Goal: Task Accomplishment & Management: Complete application form

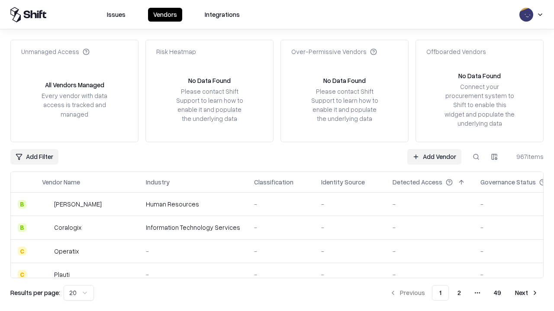
click at [434, 157] on link "Add Vendor" at bounding box center [434, 157] width 54 height 16
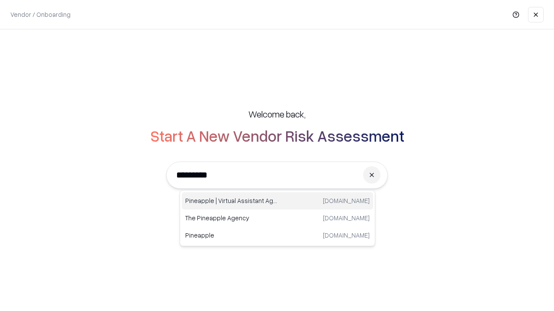
click at [277, 201] on div "Pineapple | Virtual Assistant Agency [DOMAIN_NAME]" at bounding box center [277, 201] width 191 height 17
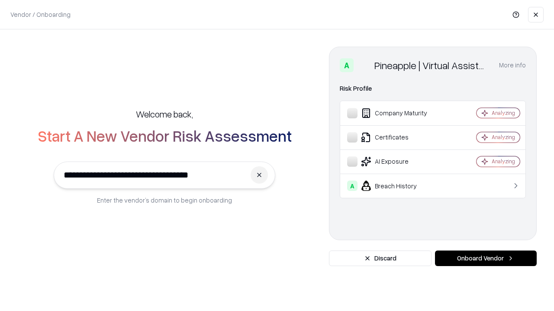
type input "**********"
click at [485, 259] on button "Onboard Vendor" at bounding box center [486, 259] width 102 height 16
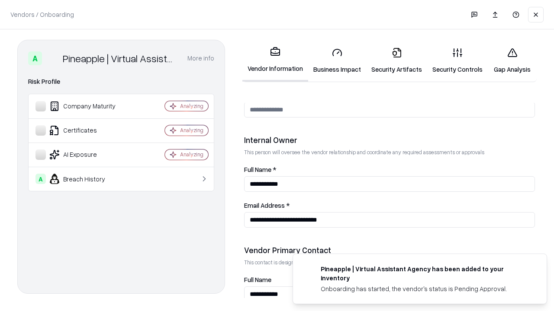
scroll to position [448, 0]
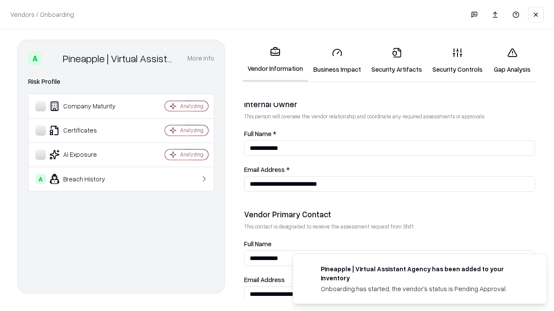
click at [337, 61] on link "Business Impact" at bounding box center [337, 61] width 58 height 40
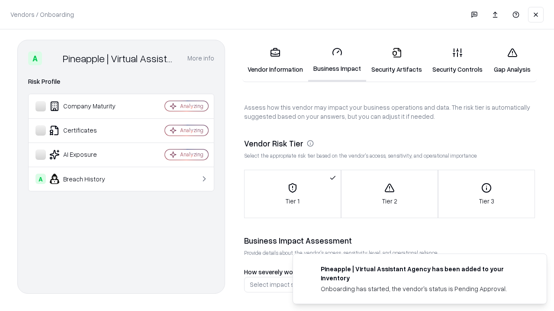
click at [396, 61] on link "Security Artifacts" at bounding box center [396, 61] width 61 height 40
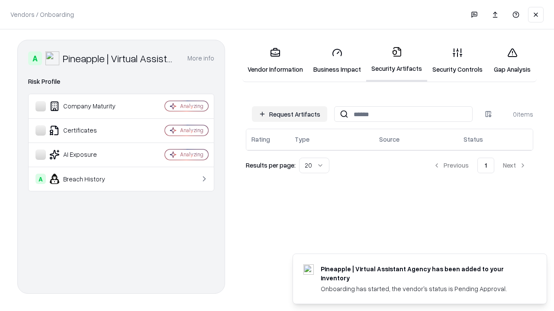
click at [289, 114] on button "Request Artifacts" at bounding box center [289, 114] width 75 height 16
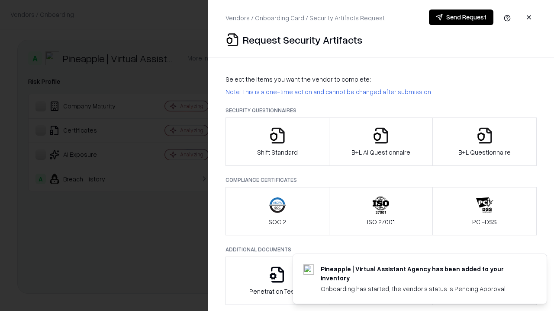
click at [277, 142] on icon "button" at bounding box center [277, 135] width 17 height 17
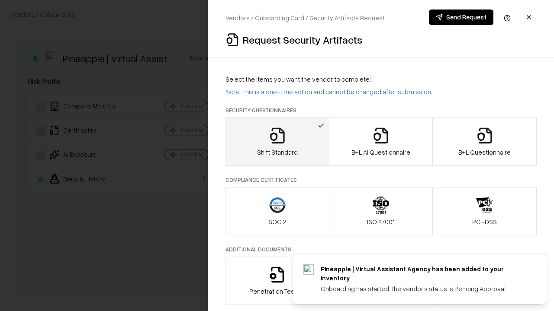
click at [461, 17] on button "Send Request" at bounding box center [461, 18] width 64 height 16
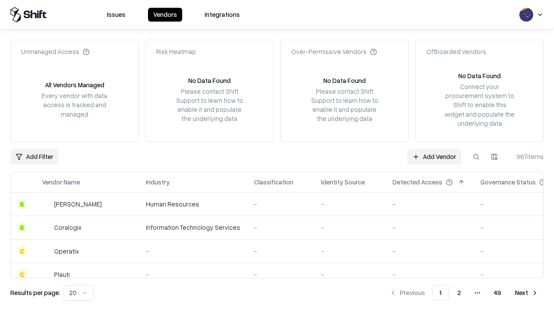
click at [476, 157] on button at bounding box center [476, 157] width 16 height 16
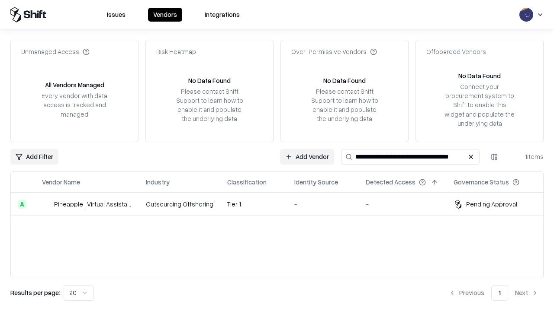
type input "**********"
click at [282, 204] on td "Tier 1" at bounding box center [253, 204] width 67 height 23
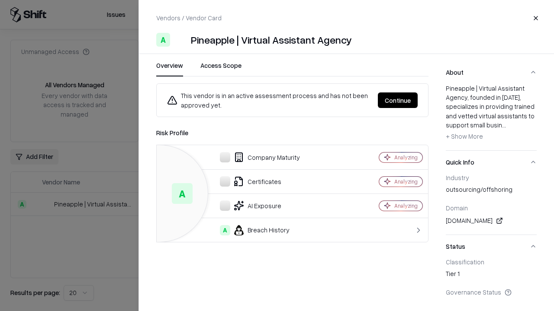
click at [398, 100] on button "Continue" at bounding box center [398, 101] width 40 height 16
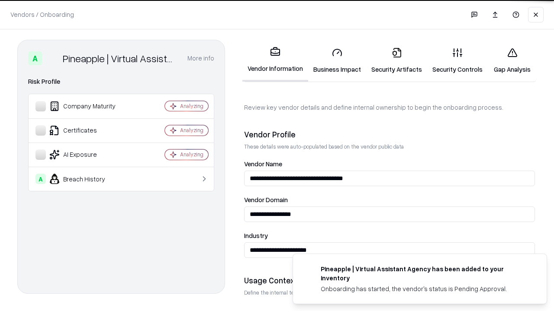
click at [396, 61] on link "Security Artifacts" at bounding box center [396, 61] width 61 height 40
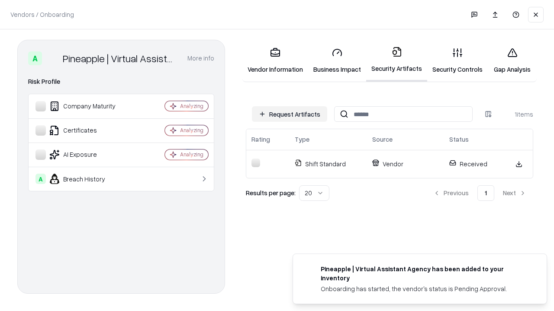
click at [457, 61] on link "Security Controls" at bounding box center [457, 61] width 61 height 40
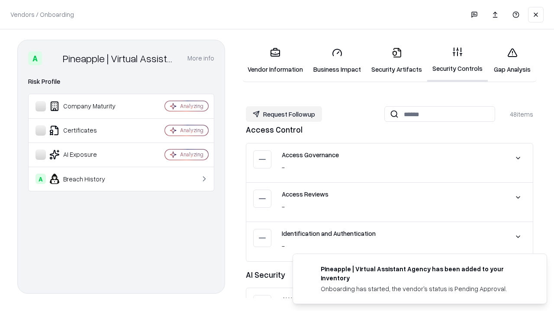
click at [284, 114] on button "Request Followup" at bounding box center [284, 114] width 76 height 16
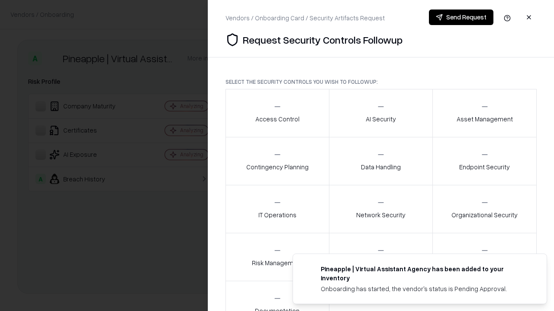
click at [277, 113] on div "Access Control" at bounding box center [277, 113] width 44 height 21
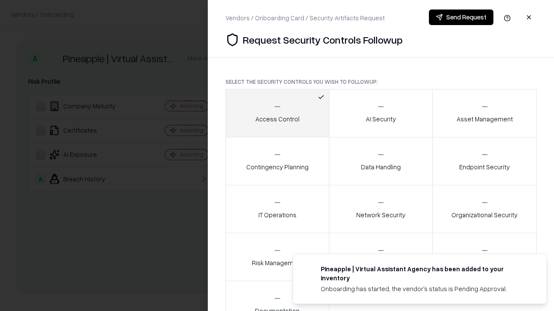
click at [461, 17] on button "Send Request" at bounding box center [461, 18] width 64 height 16
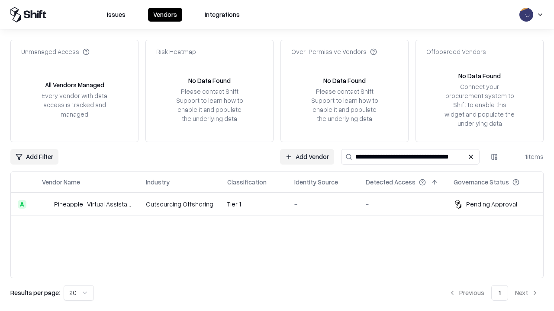
type input "**********"
click at [282, 204] on td "Tier 1" at bounding box center [253, 204] width 67 height 23
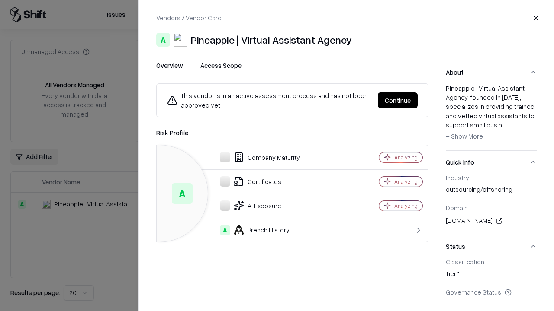
click at [398, 100] on button "Continue" at bounding box center [398, 101] width 40 height 16
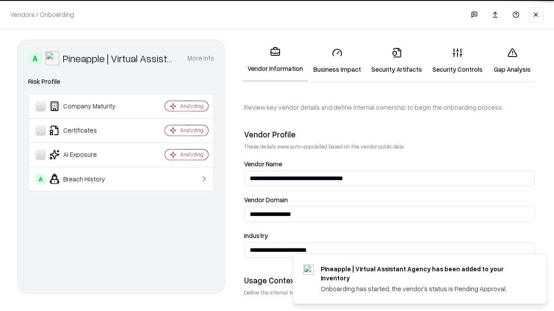
click at [512, 61] on link "Gap Analysis" at bounding box center [512, 61] width 49 height 40
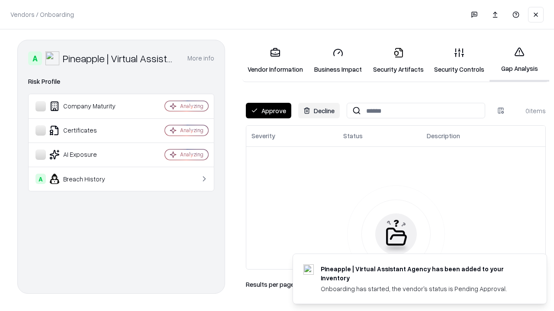
click at [268, 111] on button "Approve" at bounding box center [268, 111] width 45 height 16
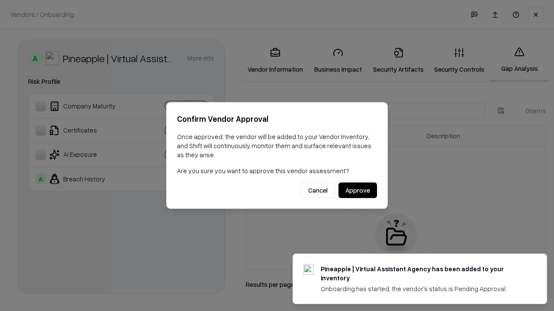
click at [357, 190] on button "Approve" at bounding box center [357, 191] width 39 height 16
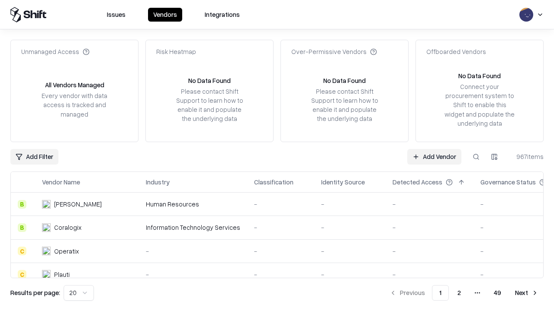
type input "**********"
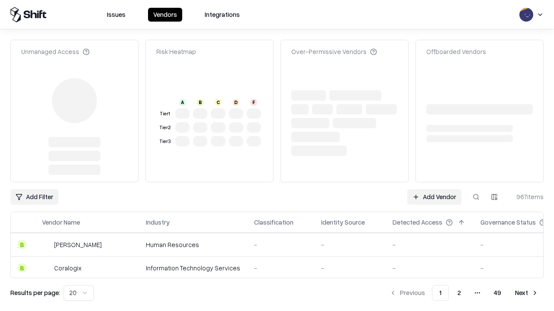
click at [434, 189] on link "Add Vendor" at bounding box center [434, 197] width 54 height 16
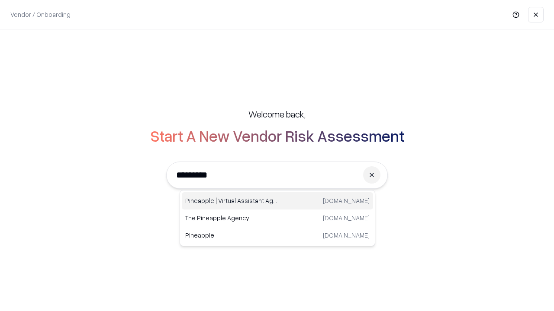
click at [277, 201] on div "Pineapple | Virtual Assistant Agency [DOMAIN_NAME]" at bounding box center [277, 201] width 191 height 17
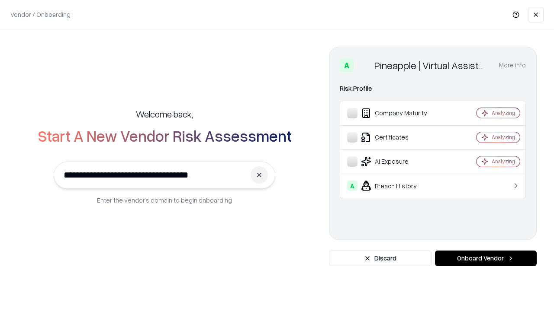
type input "**********"
click at [485, 259] on button "Onboard Vendor" at bounding box center [486, 259] width 102 height 16
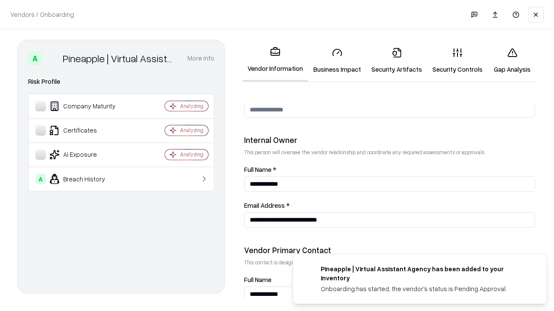
scroll to position [448, 0]
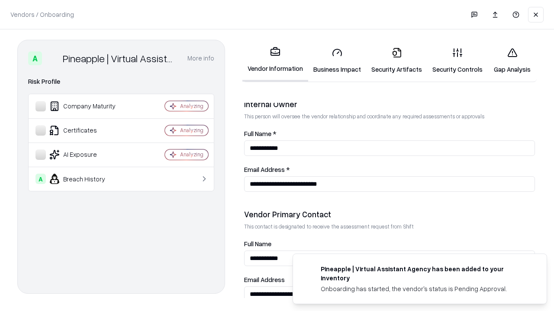
click at [512, 61] on link "Gap Analysis" at bounding box center [512, 61] width 49 height 40
